Goal: Complete application form

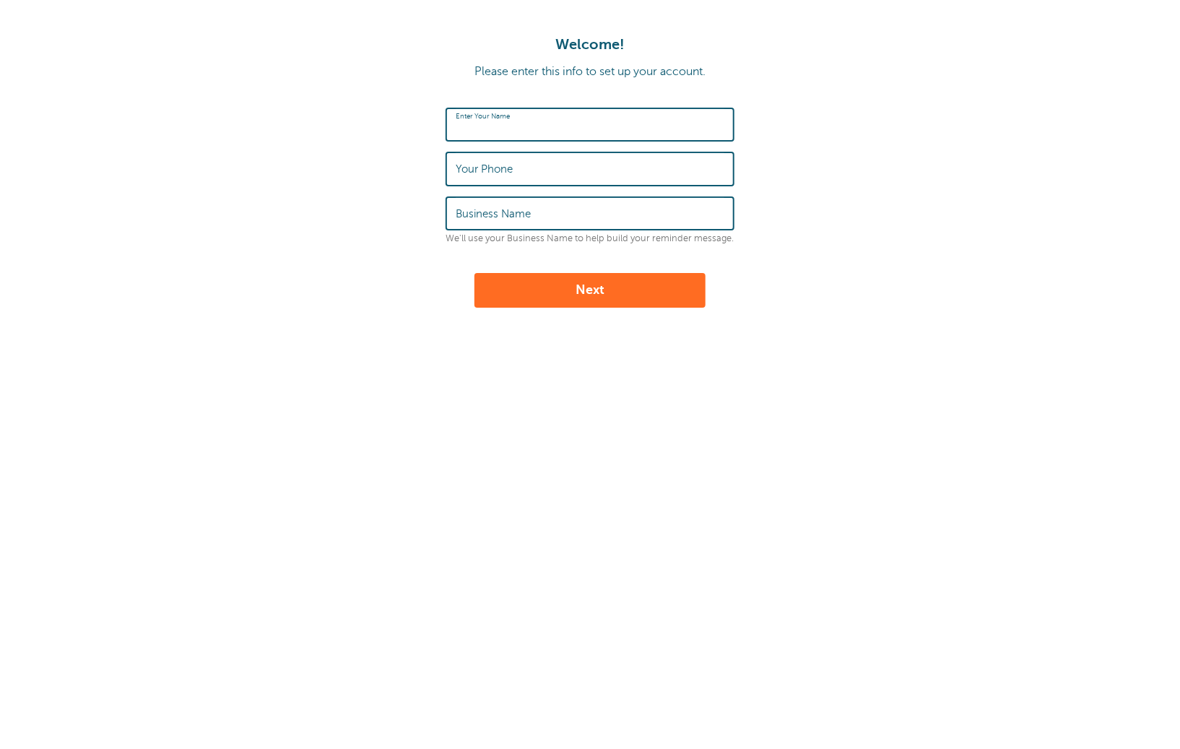
click at [603, 126] on input "Enter Your Name" at bounding box center [590, 124] width 269 height 31
type input "Jocelle"
click at [559, 165] on input "Your Phone" at bounding box center [590, 168] width 269 height 31
type input "‪[PHONE_NUMBER]‬"
click at [524, 207] on label "Business Name" at bounding box center [493, 213] width 75 height 13
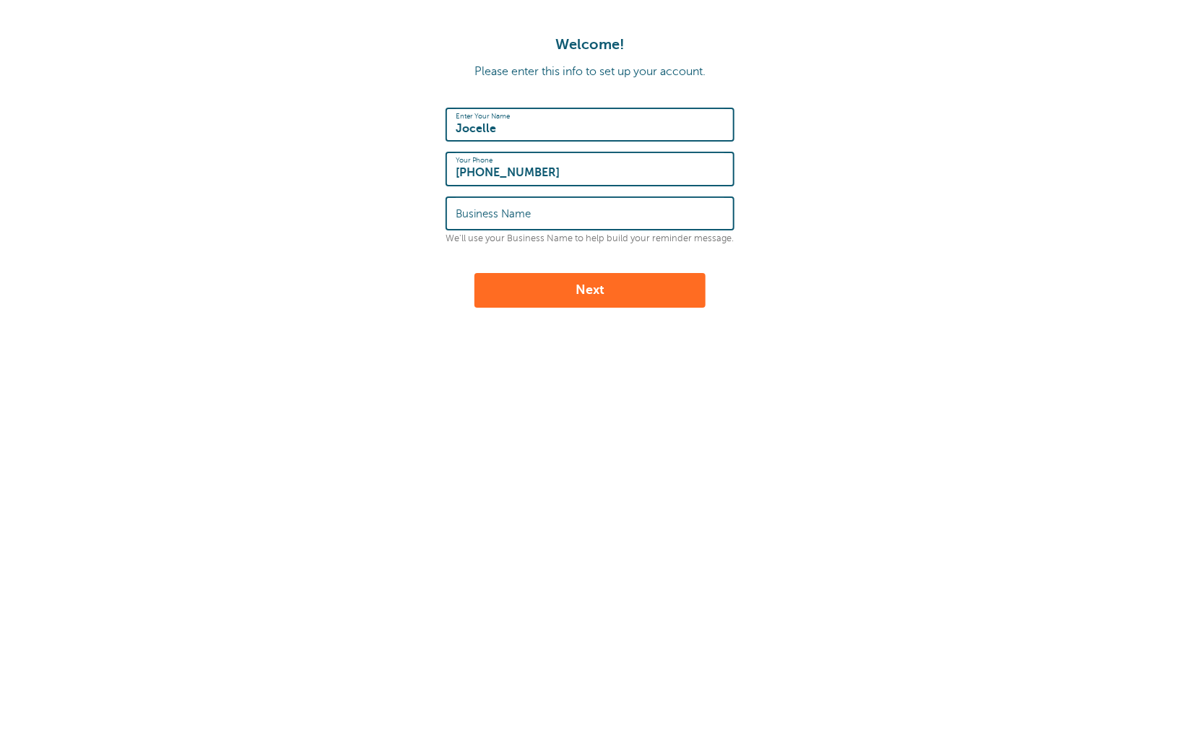
click at [524, 207] on input "Business Name" at bounding box center [590, 213] width 269 height 31
type input "GoReminders"
click at [584, 283] on button "Next" at bounding box center [589, 290] width 231 height 35
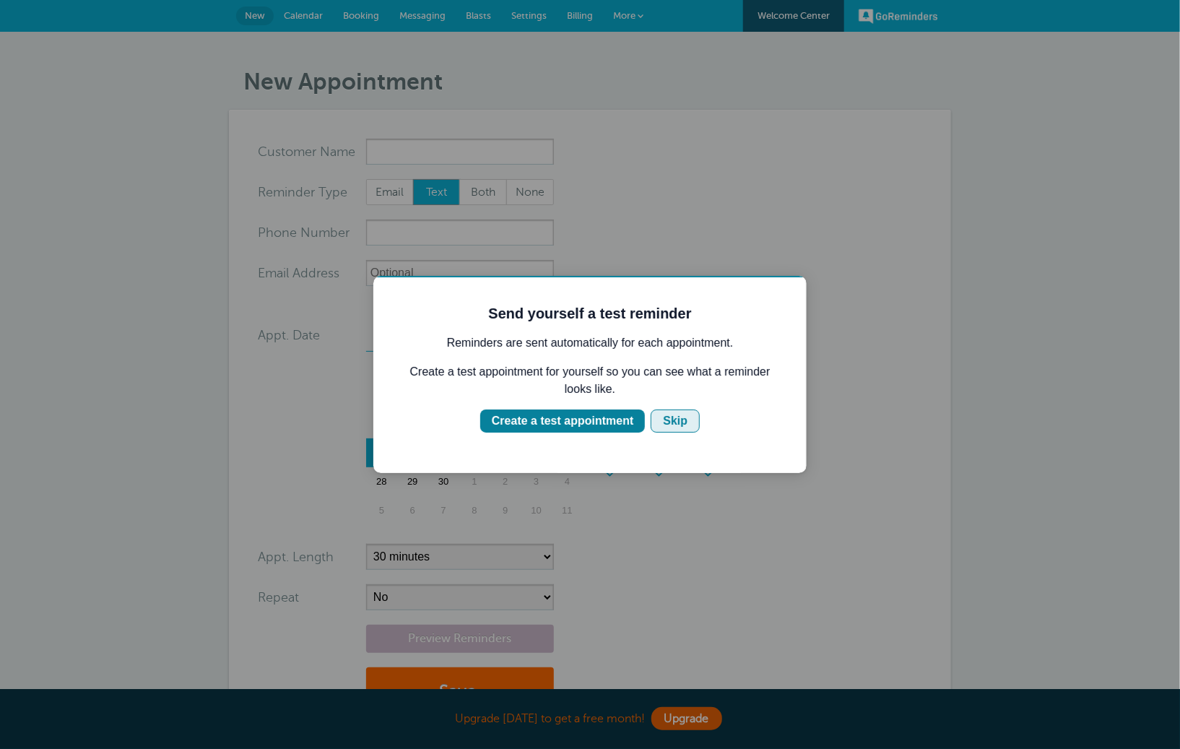
click at [676, 419] on div "Skip" at bounding box center [674, 420] width 25 height 17
